Goal: Transaction & Acquisition: Purchase product/service

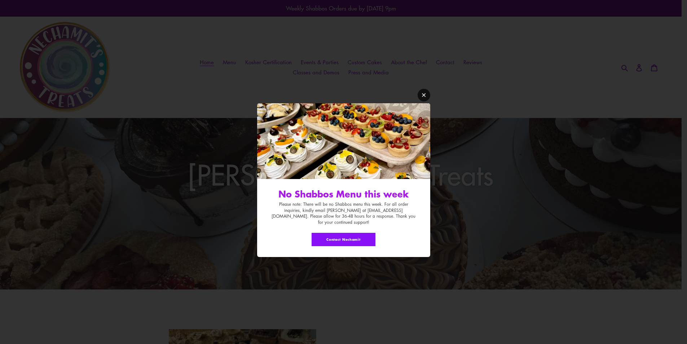
click at [425, 95] on link "Modal window" at bounding box center [424, 95] width 13 height 13
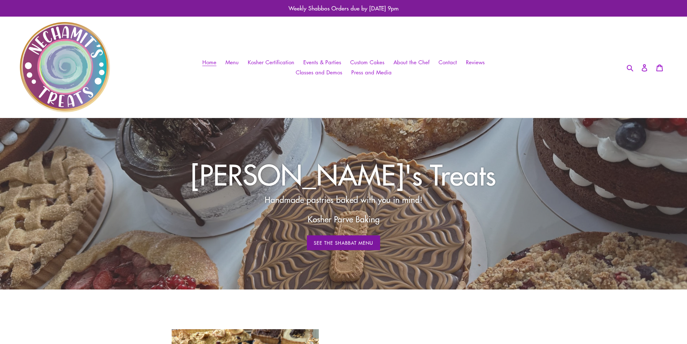
click at [353, 242] on link "See The Shabbat Menu" at bounding box center [344, 242] width 74 height 15
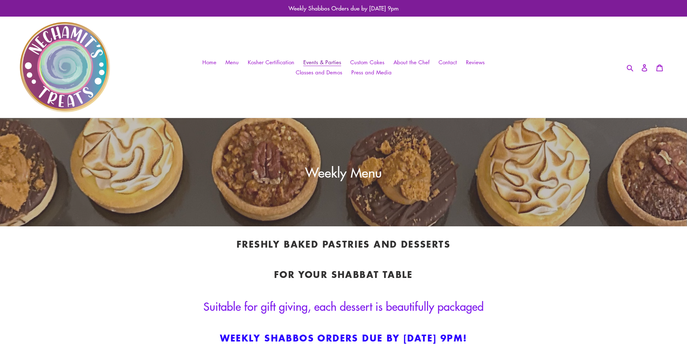
click at [312, 60] on span "Events & Parties" at bounding box center [322, 62] width 38 height 8
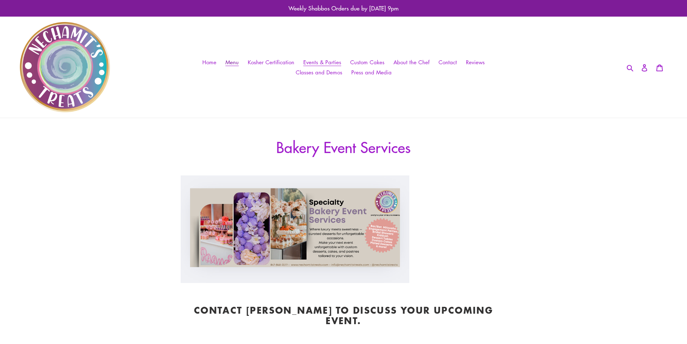
click at [230, 60] on span "Menu" at bounding box center [231, 62] width 13 height 8
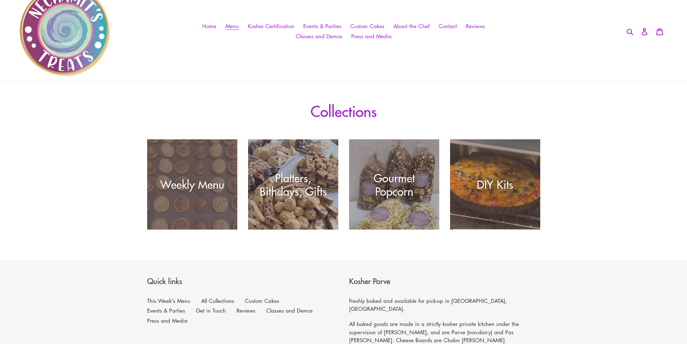
scroll to position [148, 0]
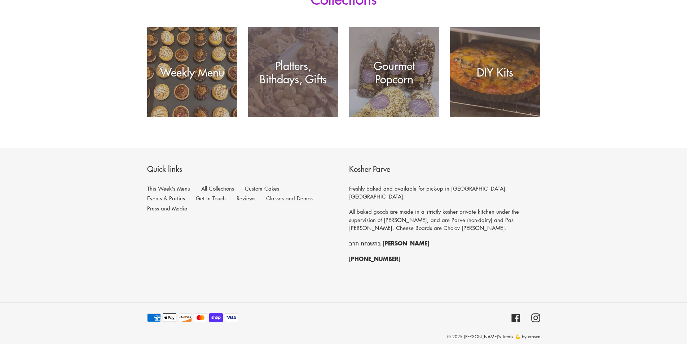
click at [291, 85] on div "Platters, Bithdays, Gifts" at bounding box center [293, 72] width 90 height 27
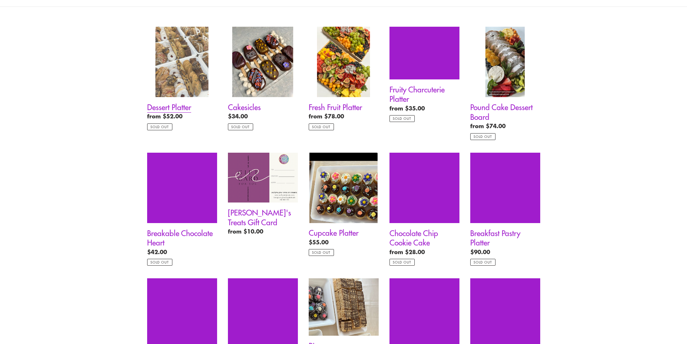
scroll to position [108, 0]
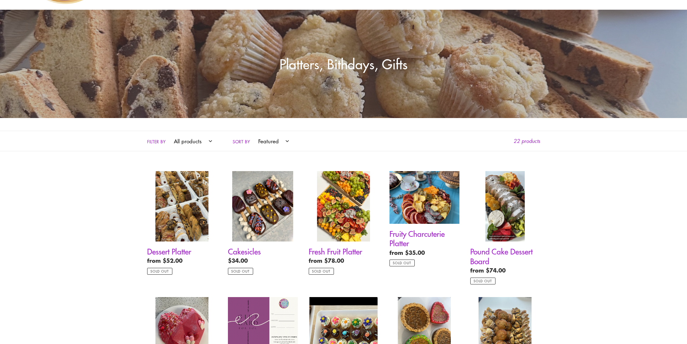
click at [263, 143] on select "Featured Best selling Alphabetically, A-Z Alphabetically, Z-A Price, low to hig…" at bounding box center [272, 141] width 40 height 20
select select "price-descending"
click at [252, 131] on select "Featured Best selling Alphabetically, A-Z Alphabetically, Z-A Price, low to hig…" at bounding box center [272, 141] width 40 height 20
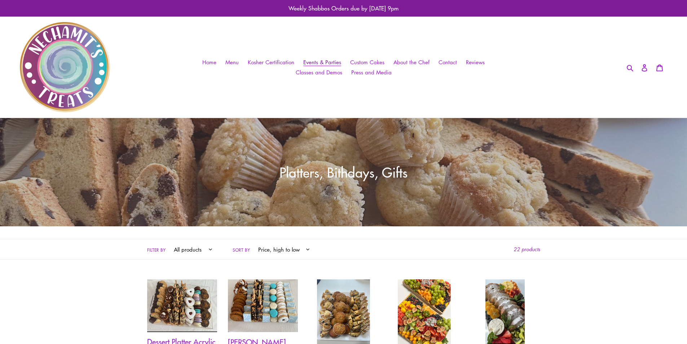
click at [329, 62] on span "Events & Parties" at bounding box center [322, 62] width 38 height 8
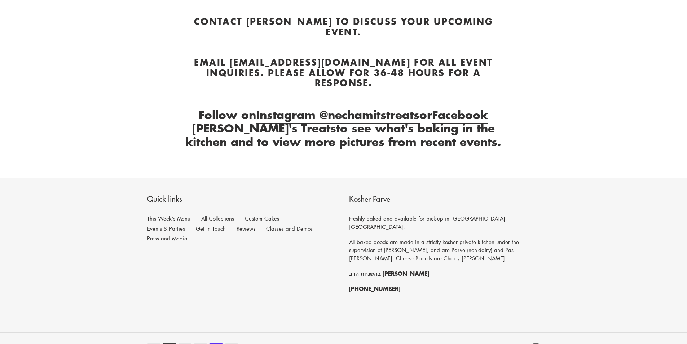
scroll to position [36, 0]
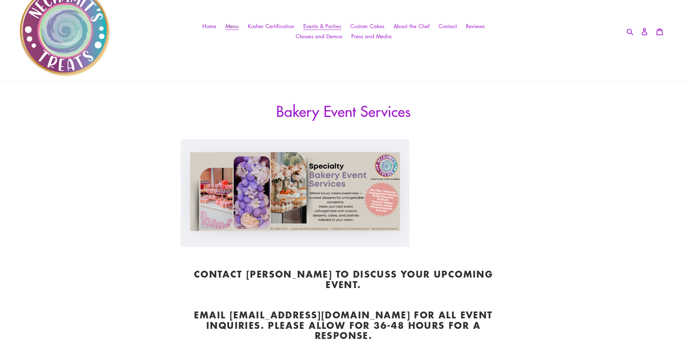
click at [237, 25] on span "Menu" at bounding box center [231, 26] width 13 height 8
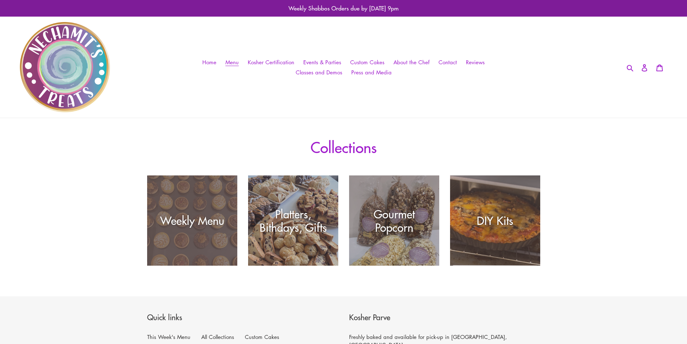
click at [168, 265] on div "Weekly Menu" at bounding box center [192, 265] width 90 height 0
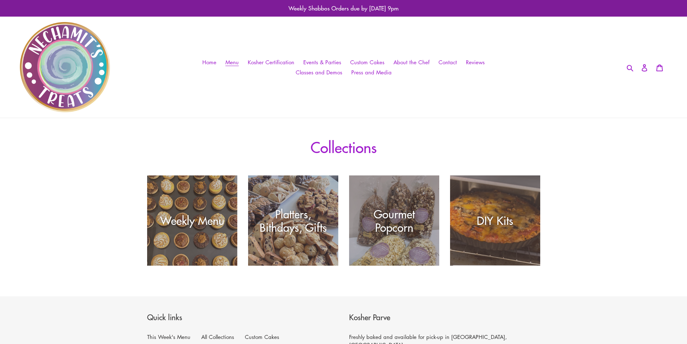
scroll to position [108, 0]
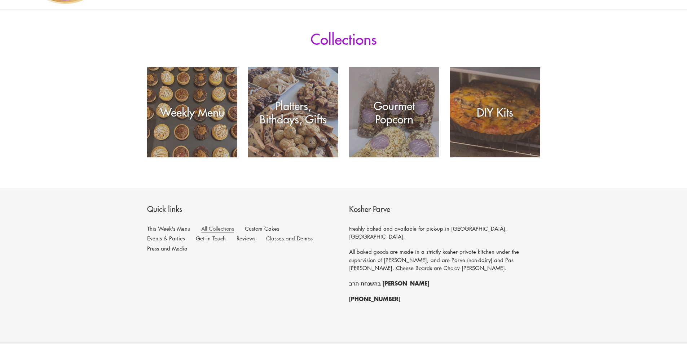
click at [229, 228] on link "All Collections" at bounding box center [217, 229] width 33 height 8
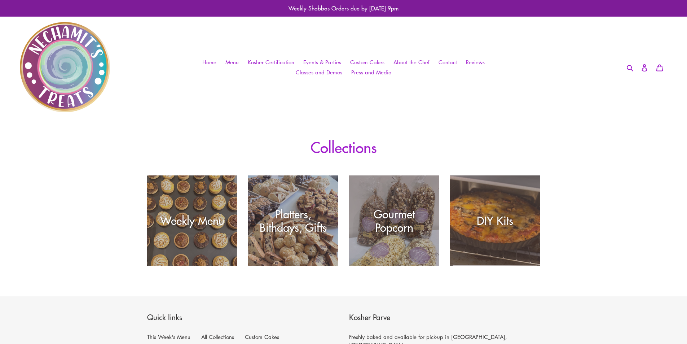
scroll to position [148, 0]
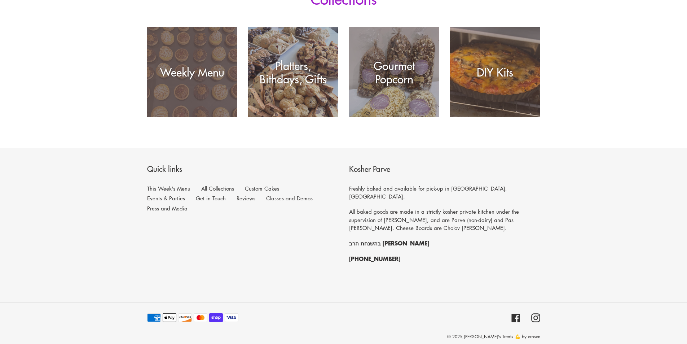
click at [185, 117] on div "Weekly Menu" at bounding box center [192, 117] width 90 height 0
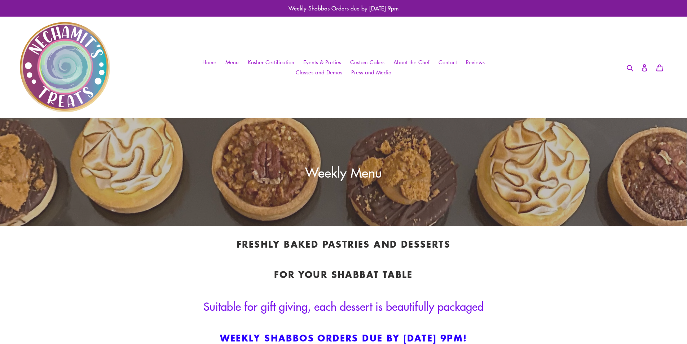
scroll to position [216, 0]
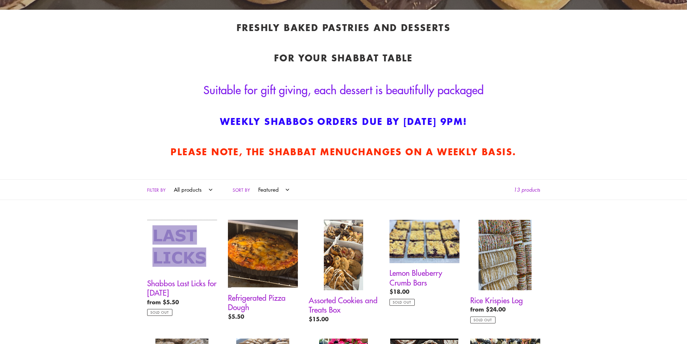
drag, startPoint x: 176, startPoint y: 186, endPoint x: 181, endPoint y: 193, distance: 8.4
click at [176, 186] on select "All products bars cake cookie cookies diy kits egg free gluten free new years n…" at bounding box center [191, 190] width 48 height 20
click at [266, 187] on select "Featured Best selling Alphabetically, A-Z Alphabetically, Z-A Price, low to hig…" at bounding box center [272, 190] width 40 height 20
select select "price-descending"
click at [252, 180] on select "Featured Best selling Alphabetically, A-Z Alphabetically, Z-A Price, low to hig…" at bounding box center [272, 190] width 40 height 20
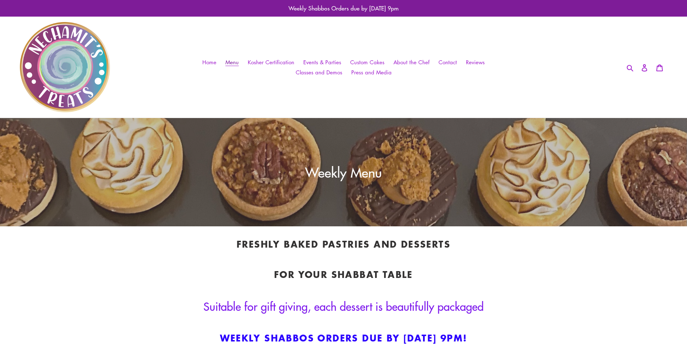
click at [230, 62] on span "Menu" at bounding box center [231, 62] width 13 height 8
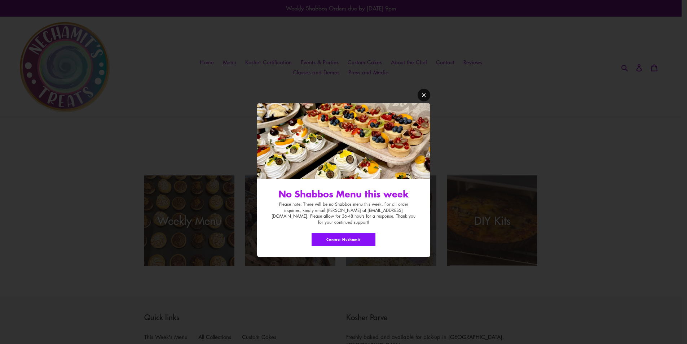
click at [426, 98] on icon "Modal window" at bounding box center [423, 94] width 5 height 5
